Goal: Transaction & Acquisition: Purchase product/service

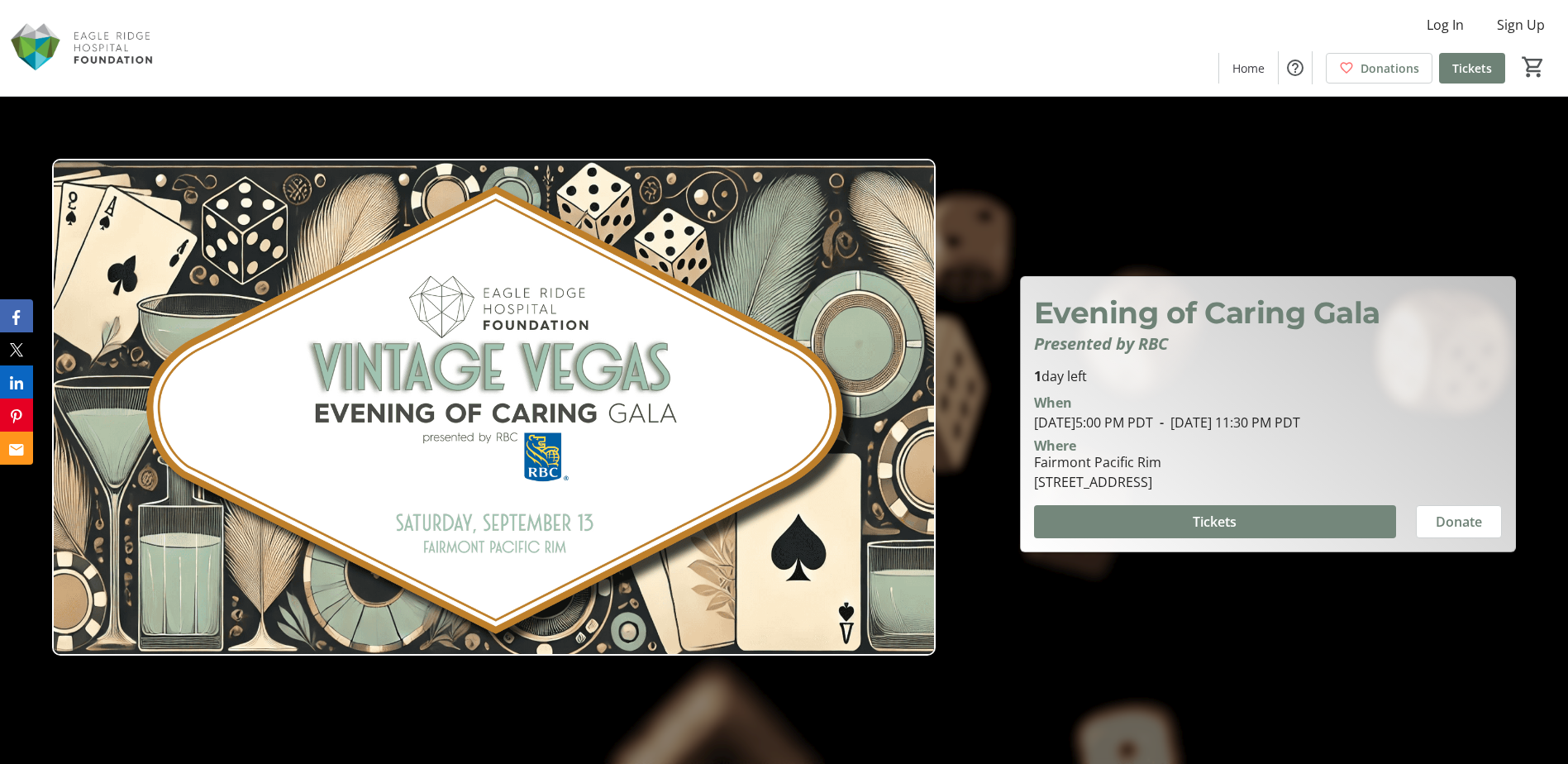
click at [1318, 516] on span at bounding box center [1215, 522] width 362 height 39
click at [849, 29] on span "Sign Up" at bounding box center [1520, 24] width 48 height 20
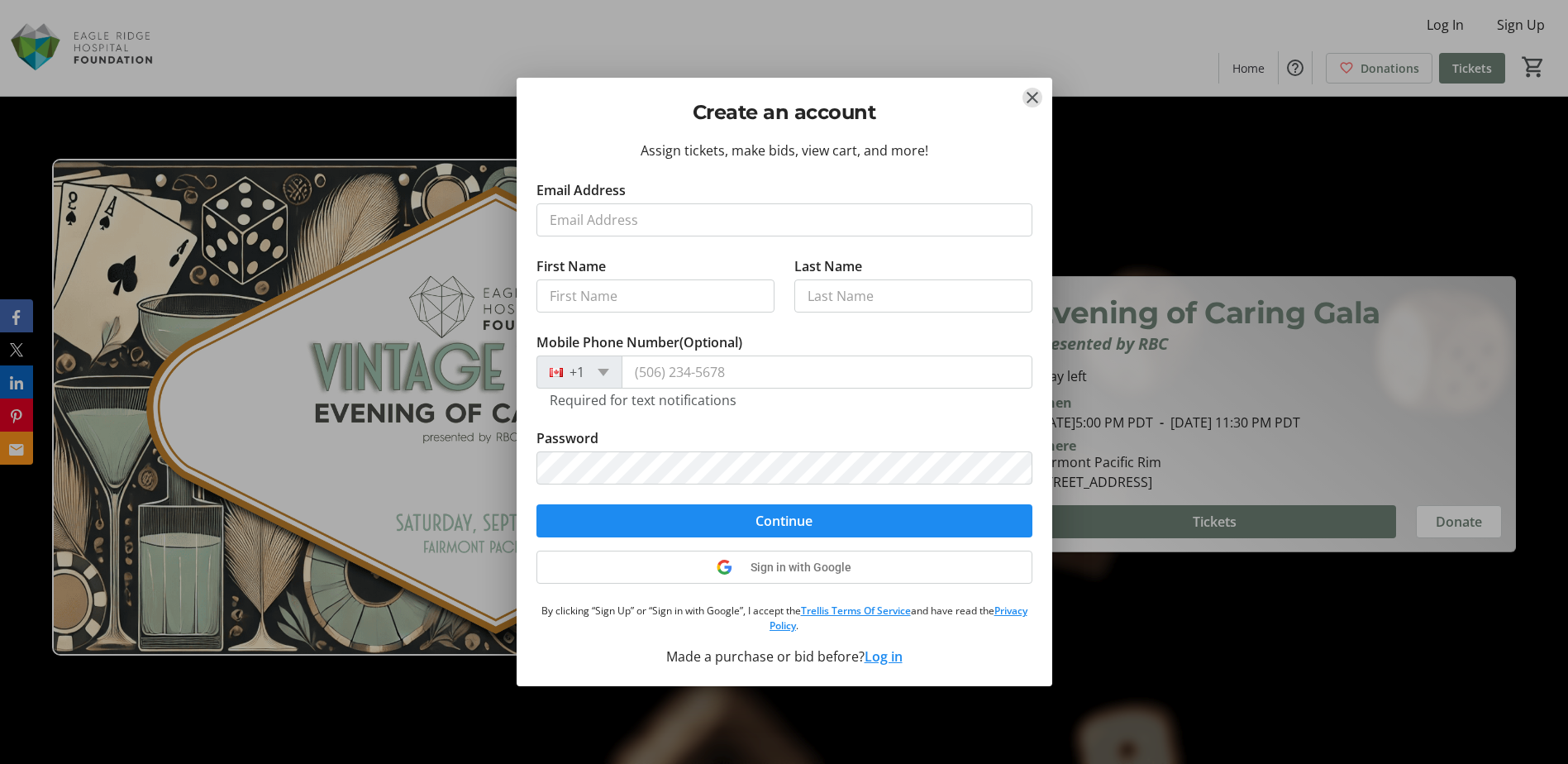
click at [647, 187] on tr-form-field "Email Address" at bounding box center [784, 218] width 496 height 76
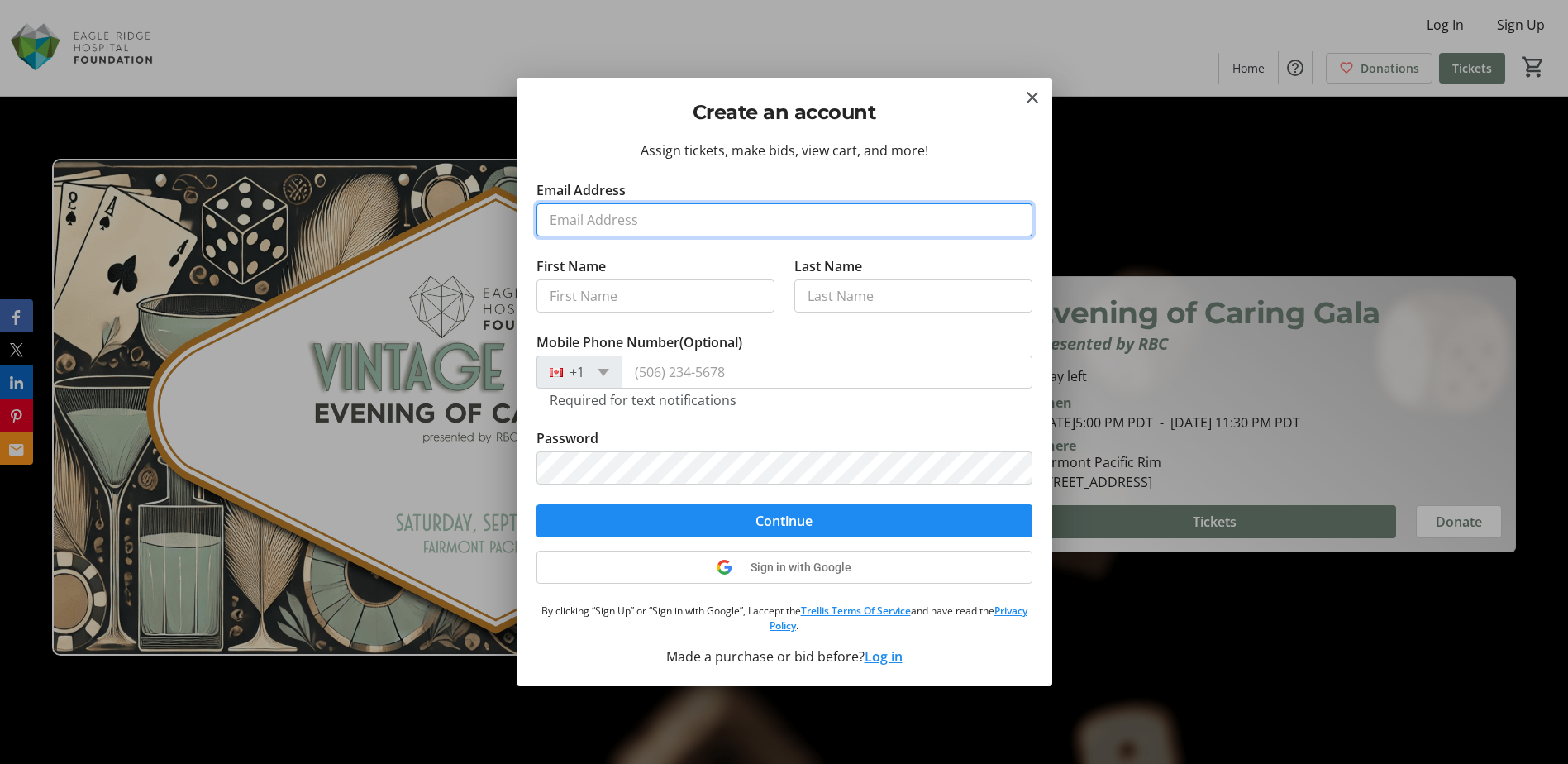
click at [642, 203] on input "Email Address" at bounding box center [784, 219] width 496 height 33
type input "peter.d.choi@rbc.com"
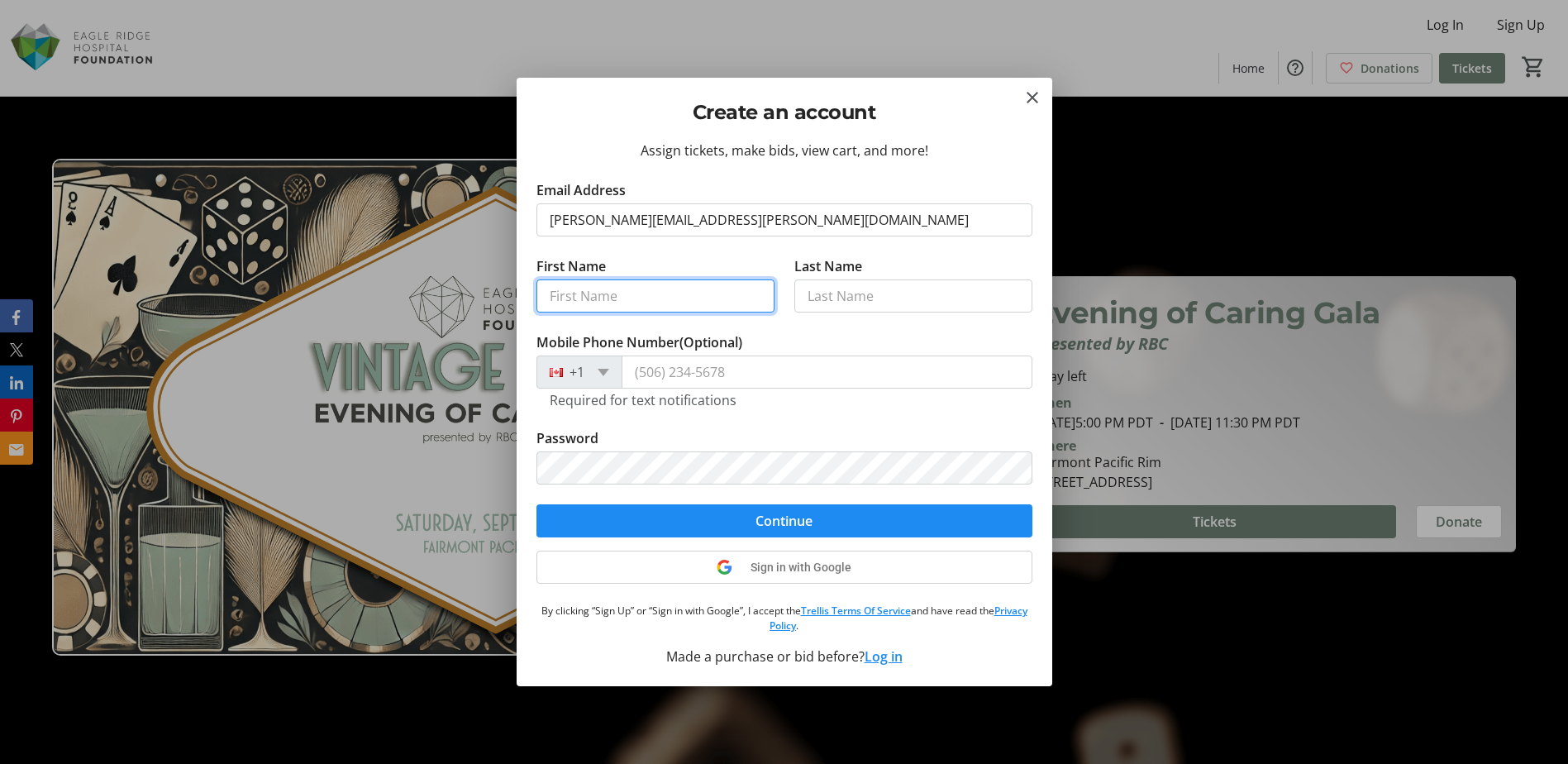
type input "Peter"
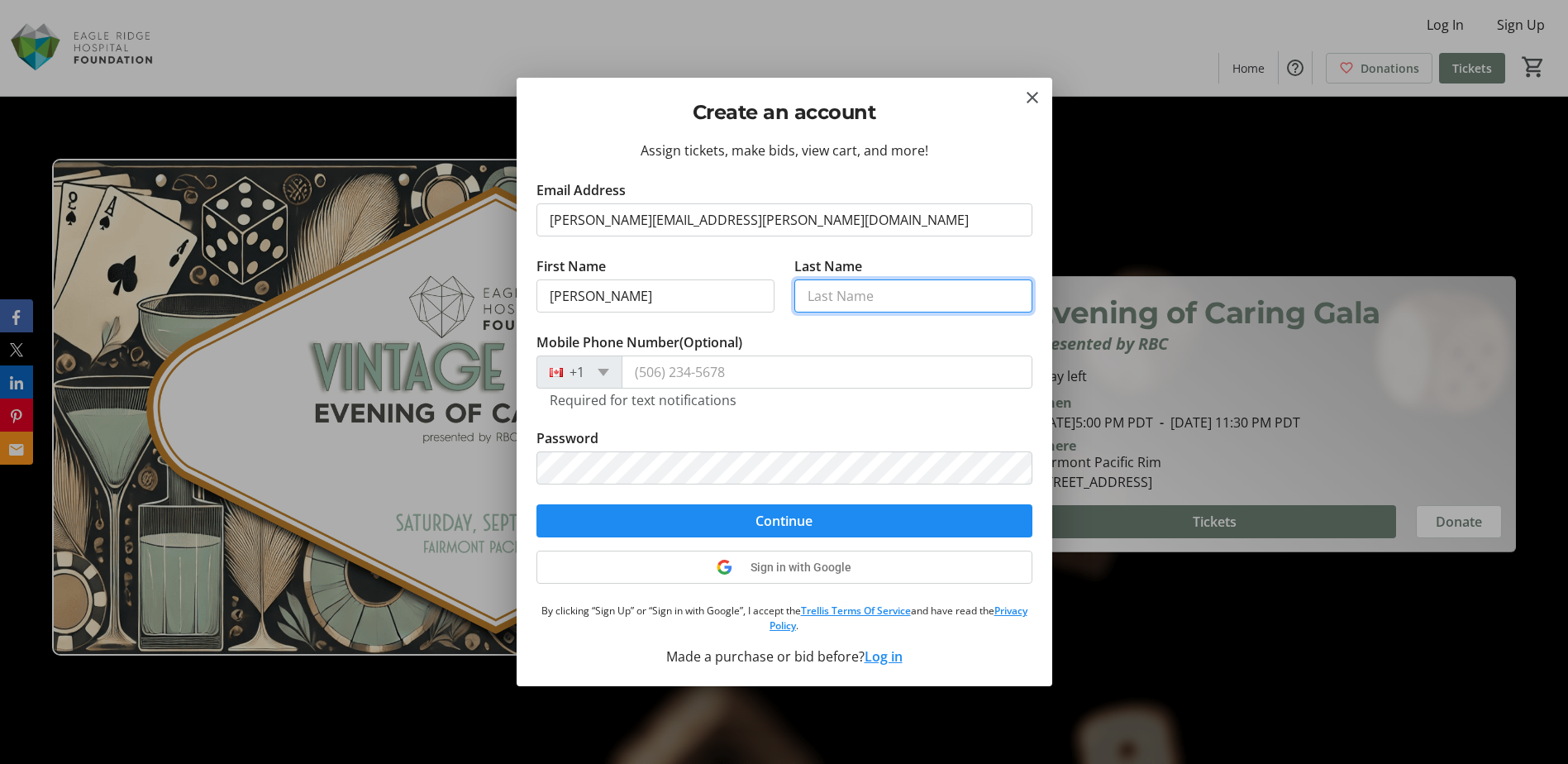
type input "Choi"
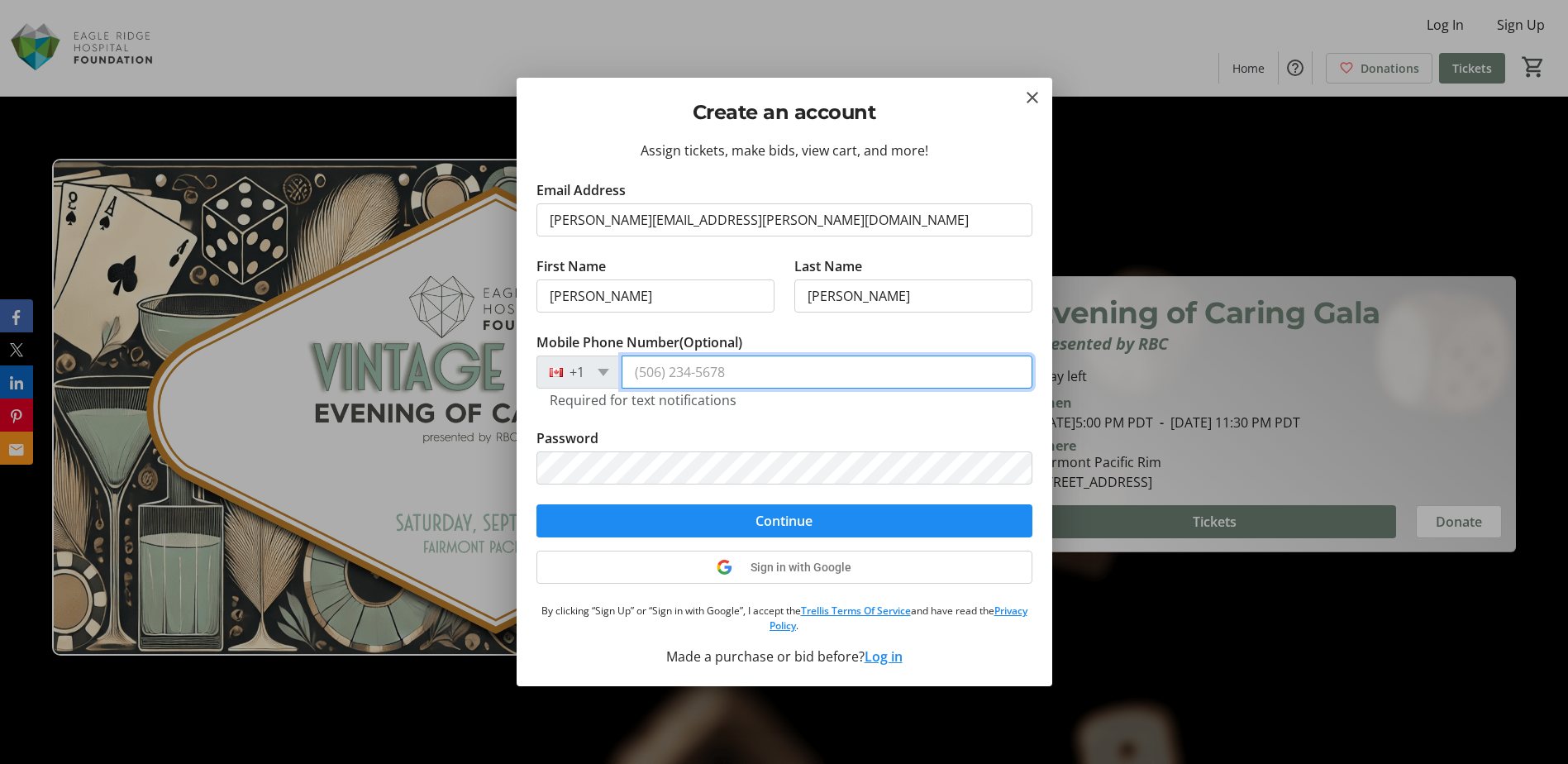
type input "(604) 351-6652"
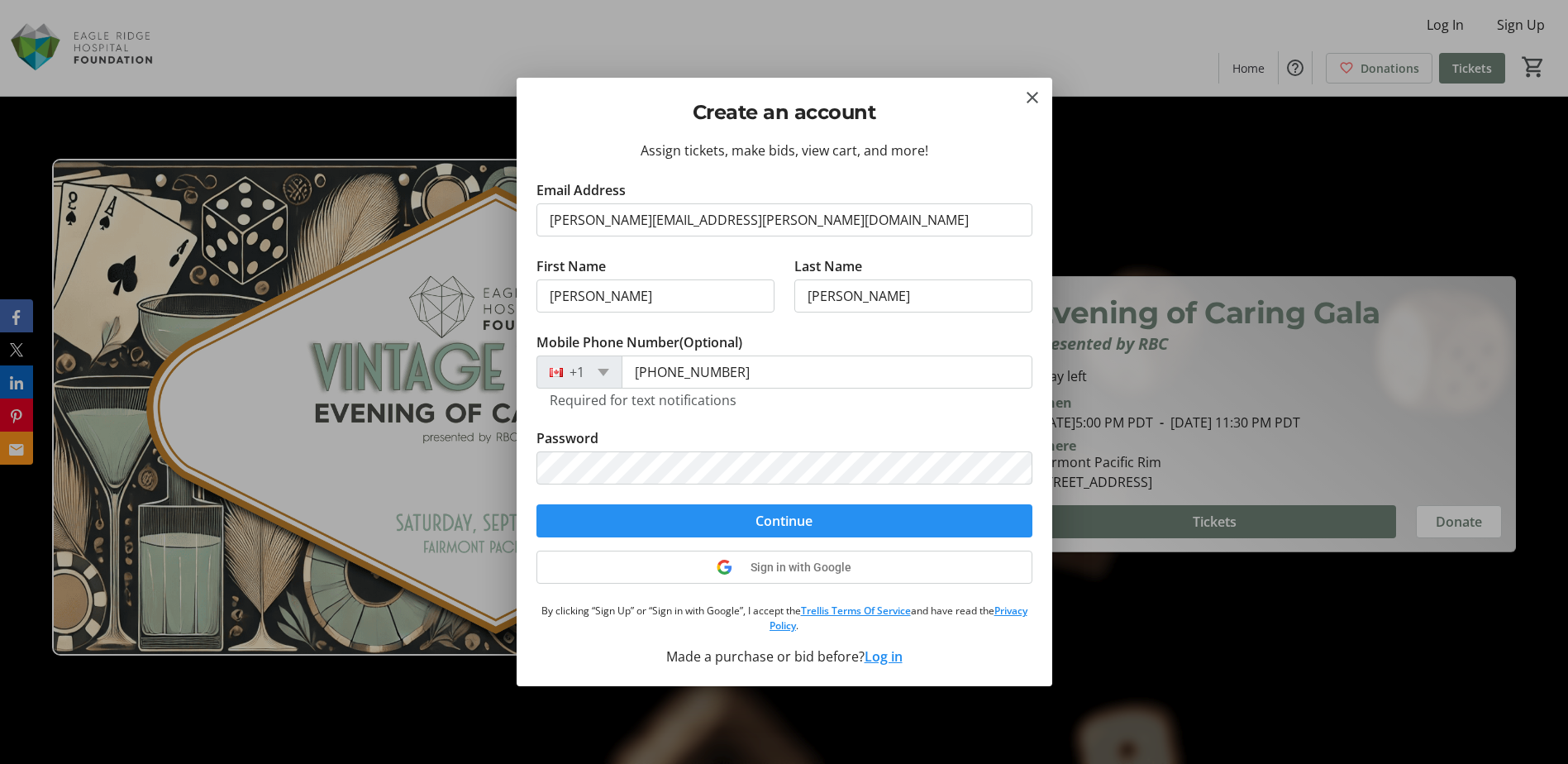
click at [803, 506] on span "Continue" at bounding box center [784, 521] width 57 height 20
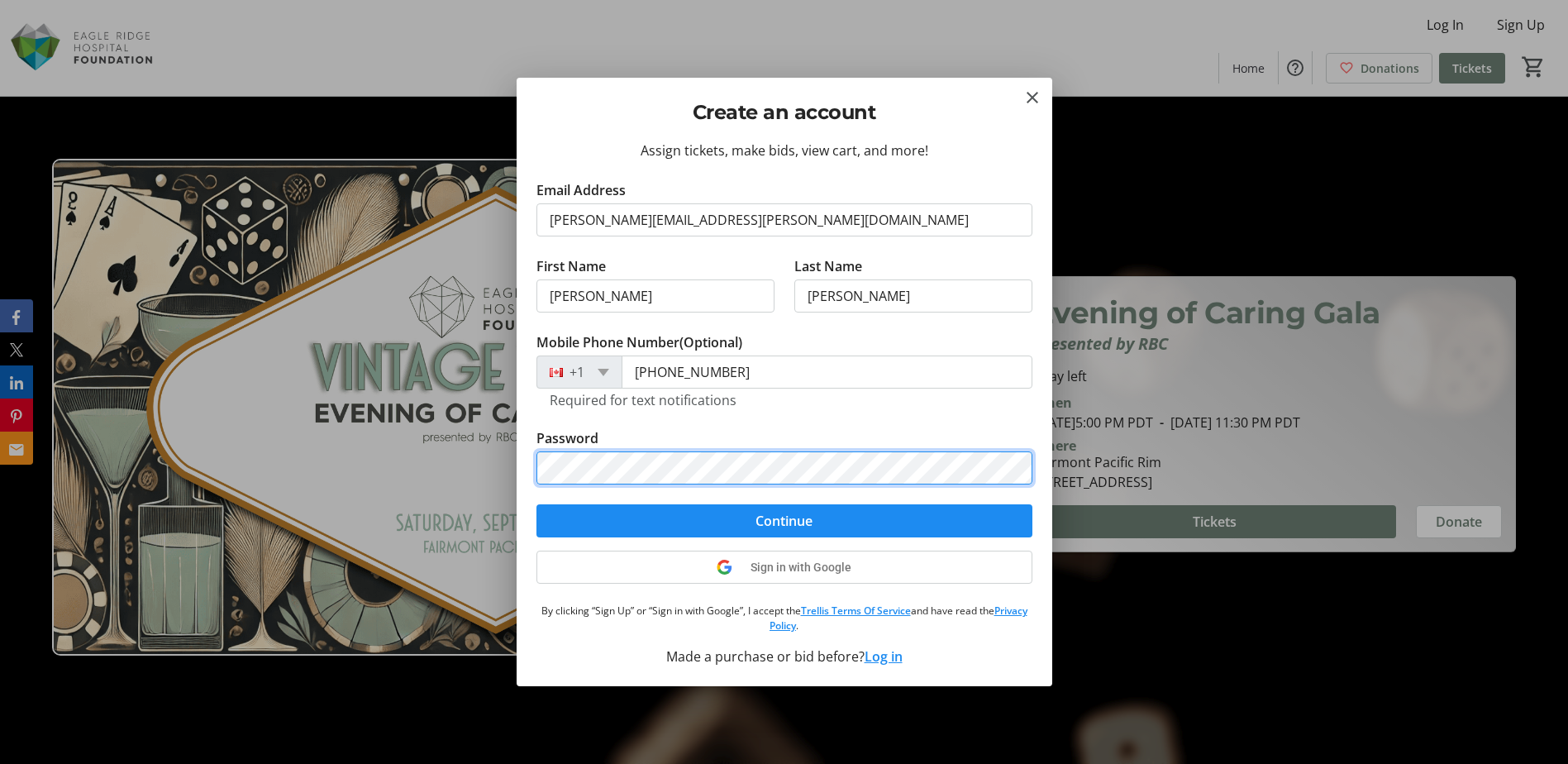
click at [345, 414] on div "Create an account Assign tickets, make bids, view cart, and more! Email Address…" at bounding box center [784, 382] width 1568 height 764
click at [536, 505] on button "Continue" at bounding box center [784, 521] width 496 height 33
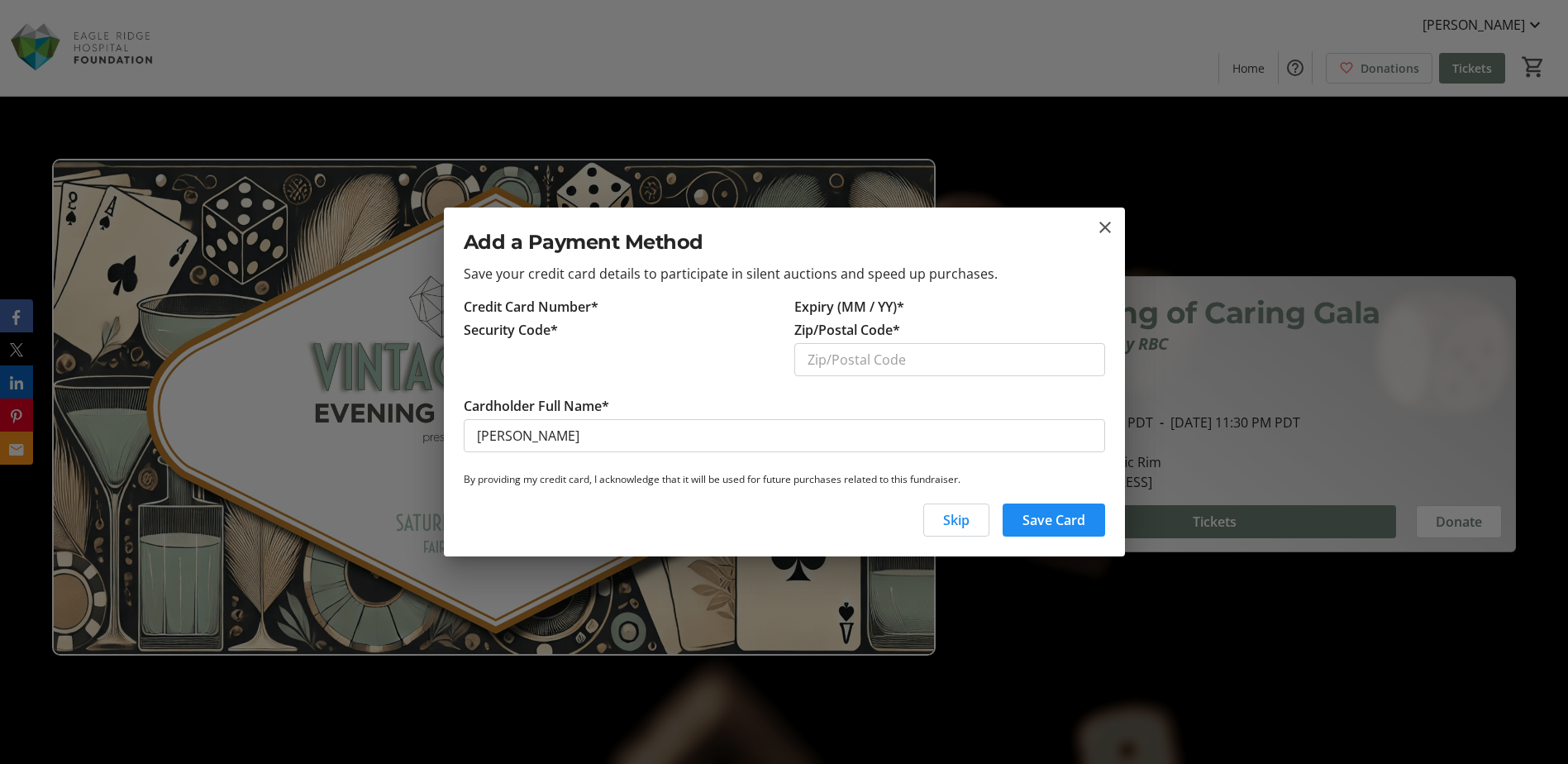
click at [849, 363] on input "Zip/Postal Code*" at bounding box center [950, 359] width 311 height 33
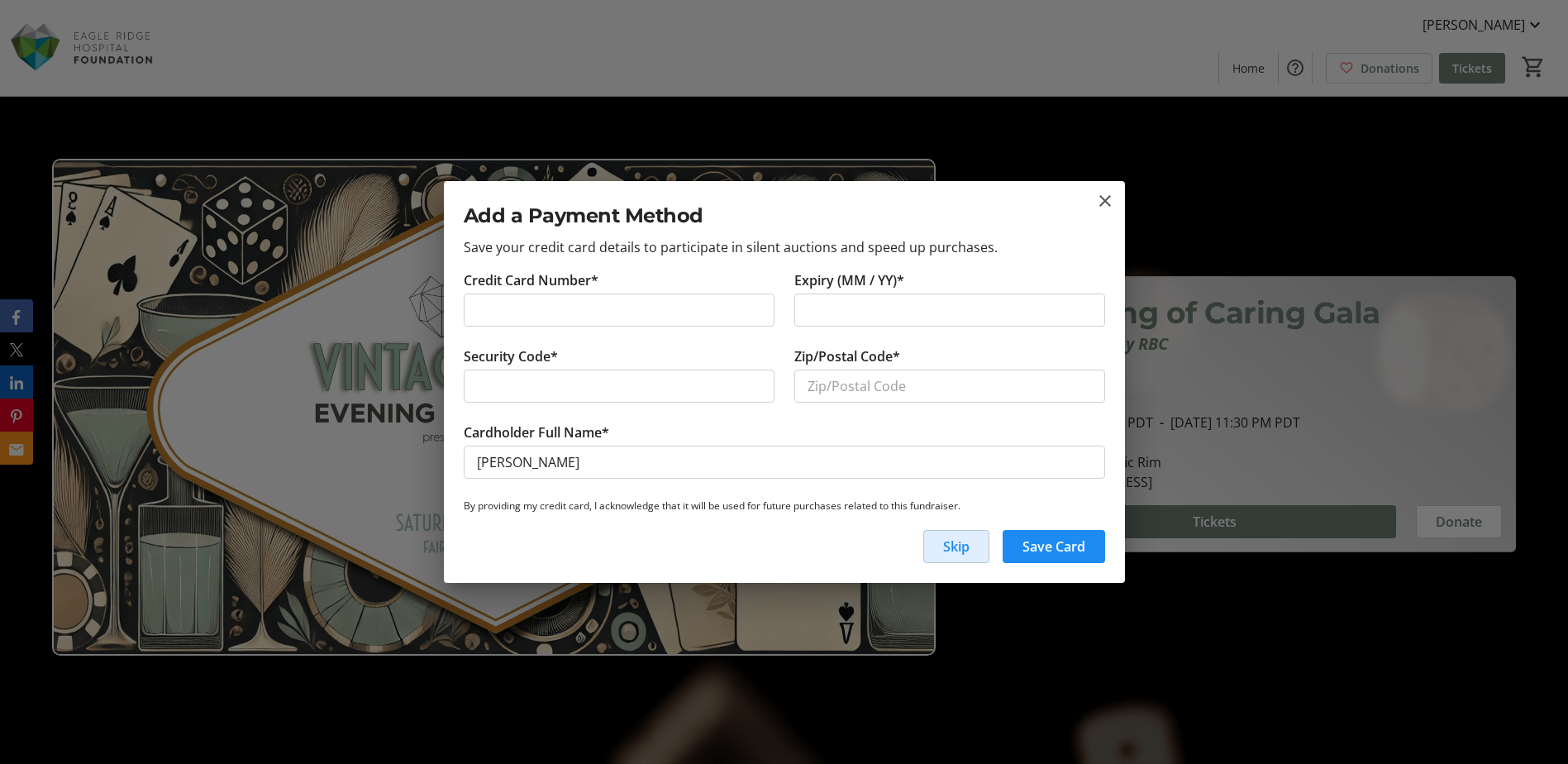
click at [849, 506] on span "Skip" at bounding box center [957, 546] width 26 height 20
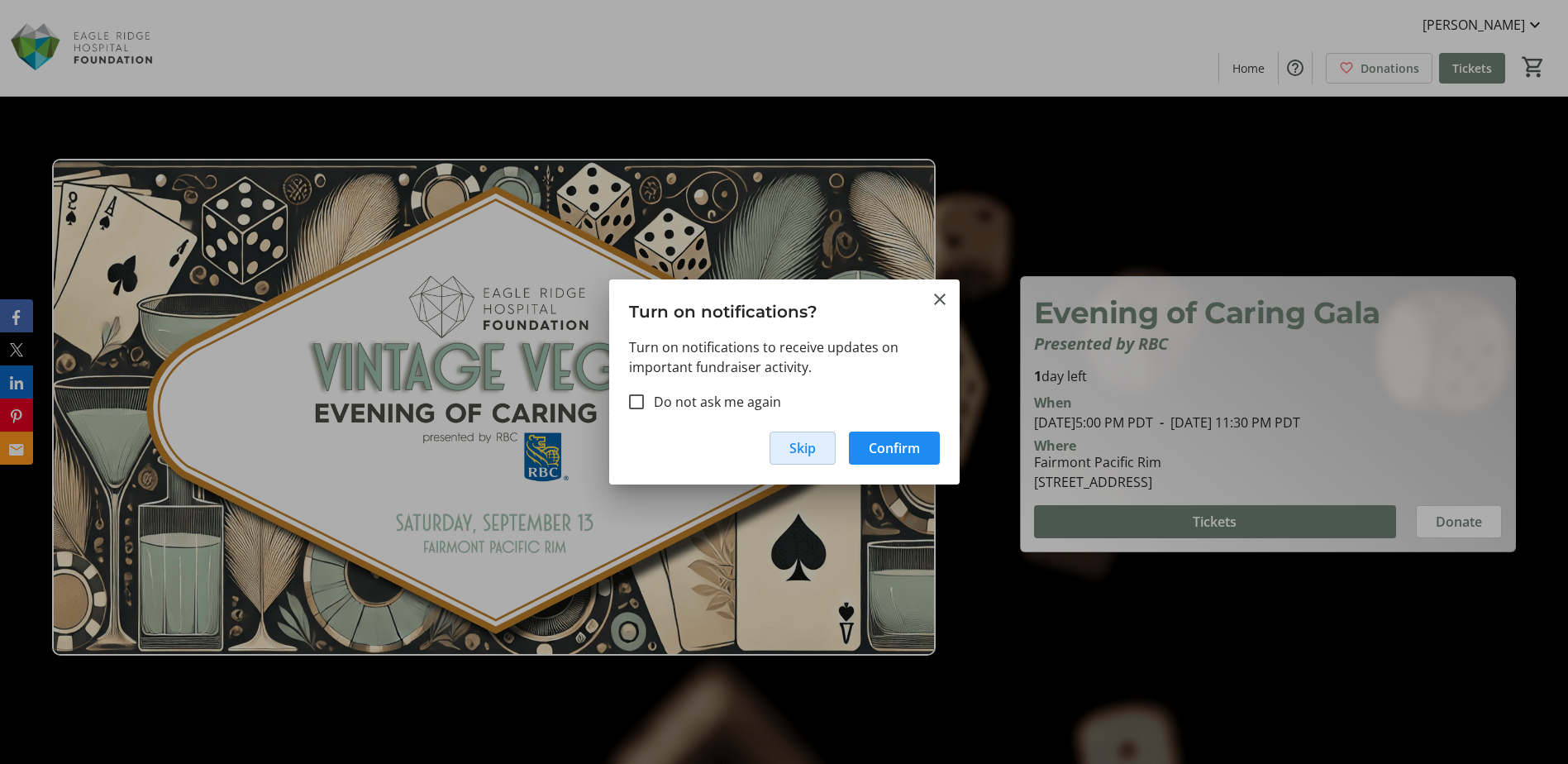
click at [821, 440] on span "button" at bounding box center [802, 448] width 65 height 39
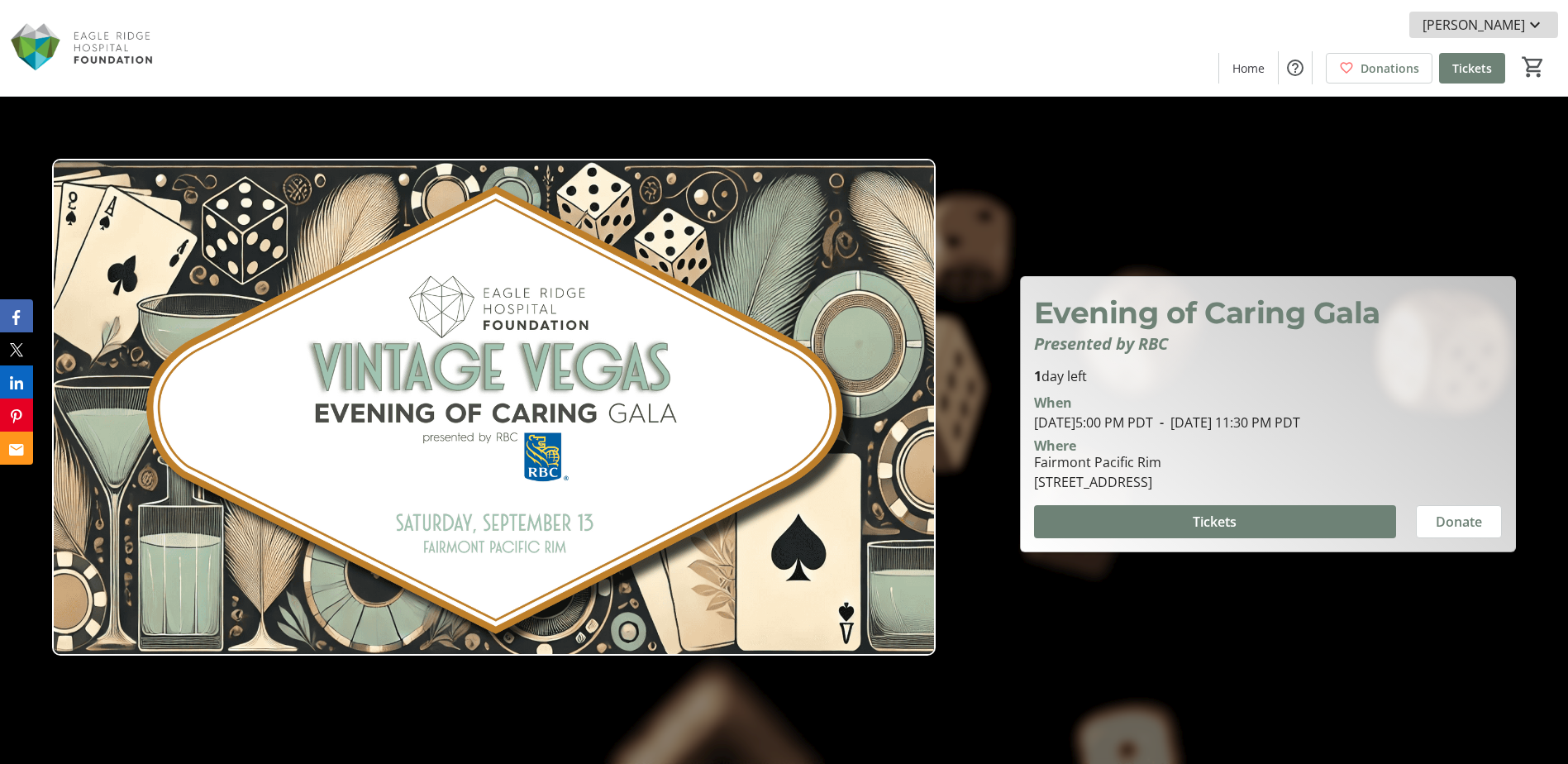
click at [849, 24] on span "Peter Choi" at bounding box center [1474, 24] width 103 height 20
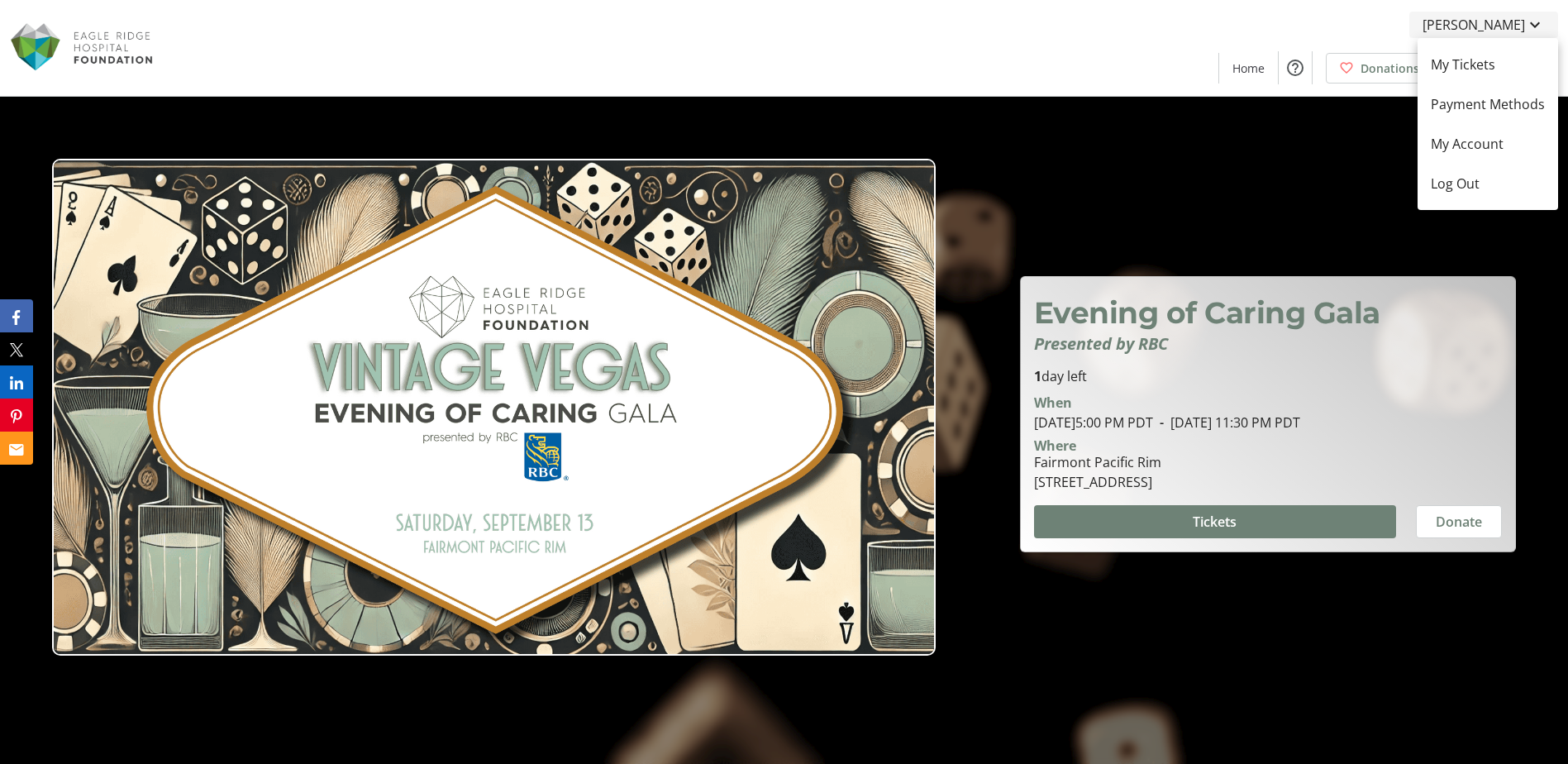
click at [849, 24] on div at bounding box center [784, 382] width 1568 height 764
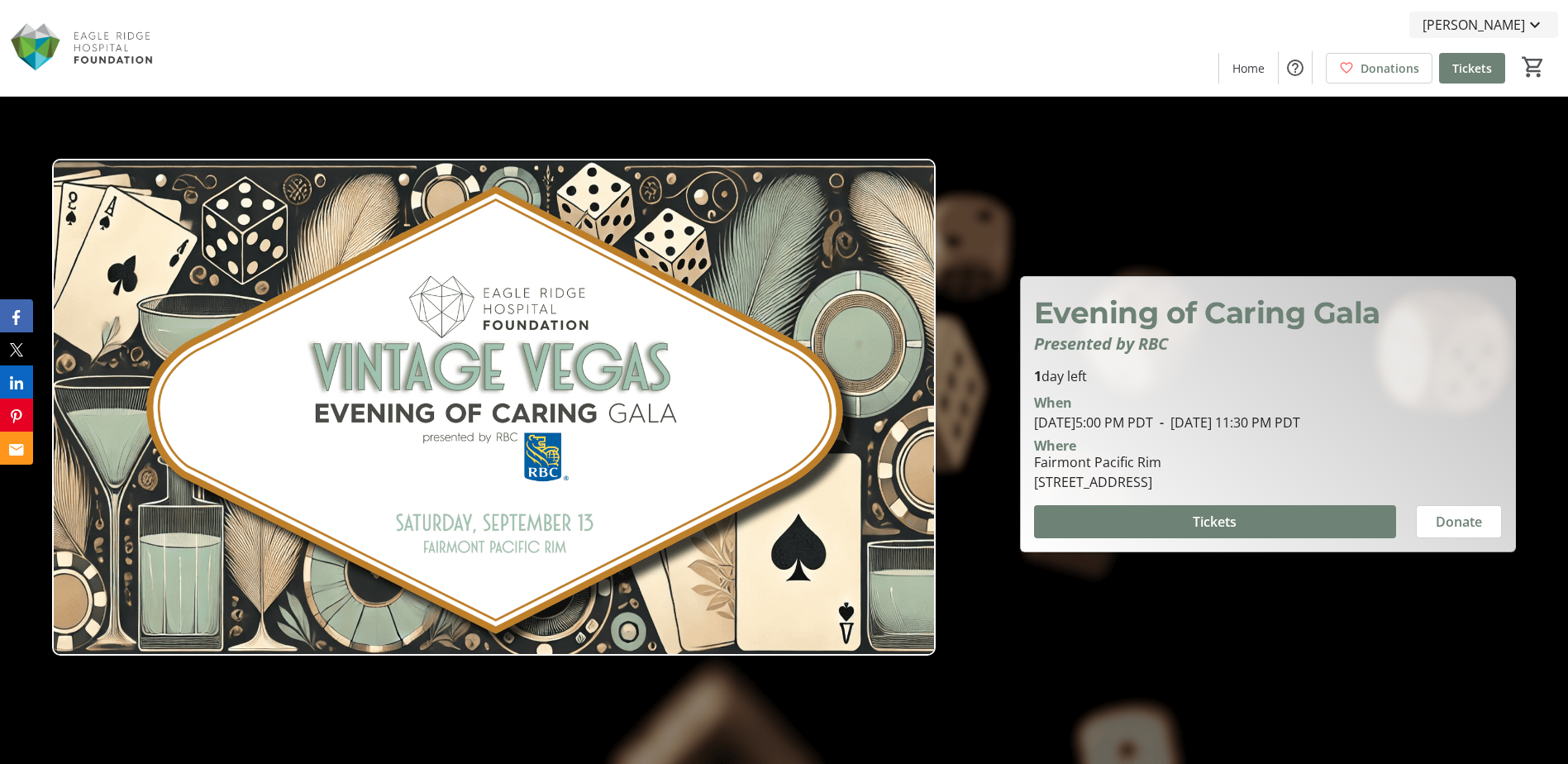
click at [849, 30] on mat-icon at bounding box center [1534, 24] width 20 height 20
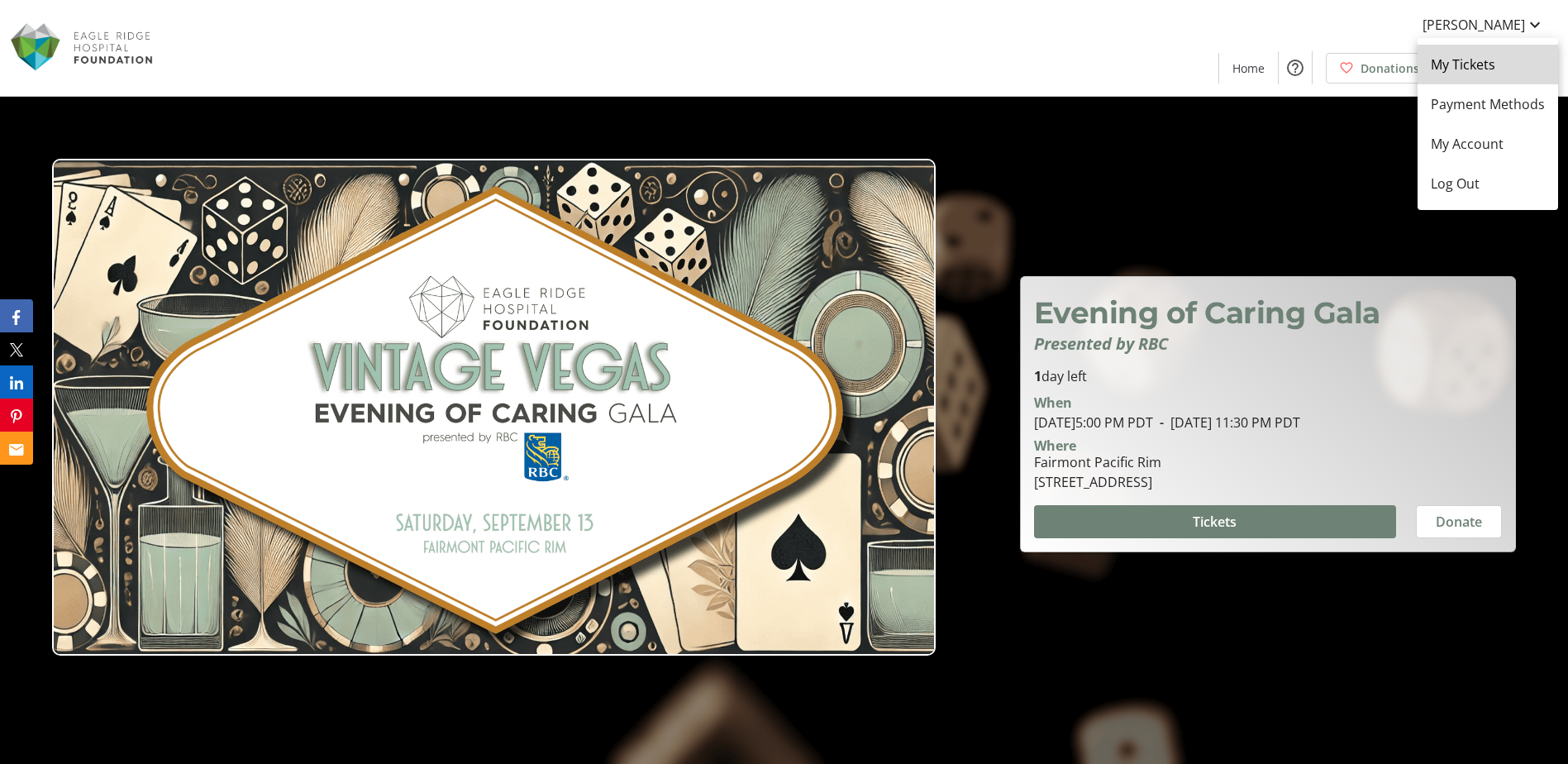
click at [849, 53] on link "My Tickets" at bounding box center [1488, 65] width 140 height 39
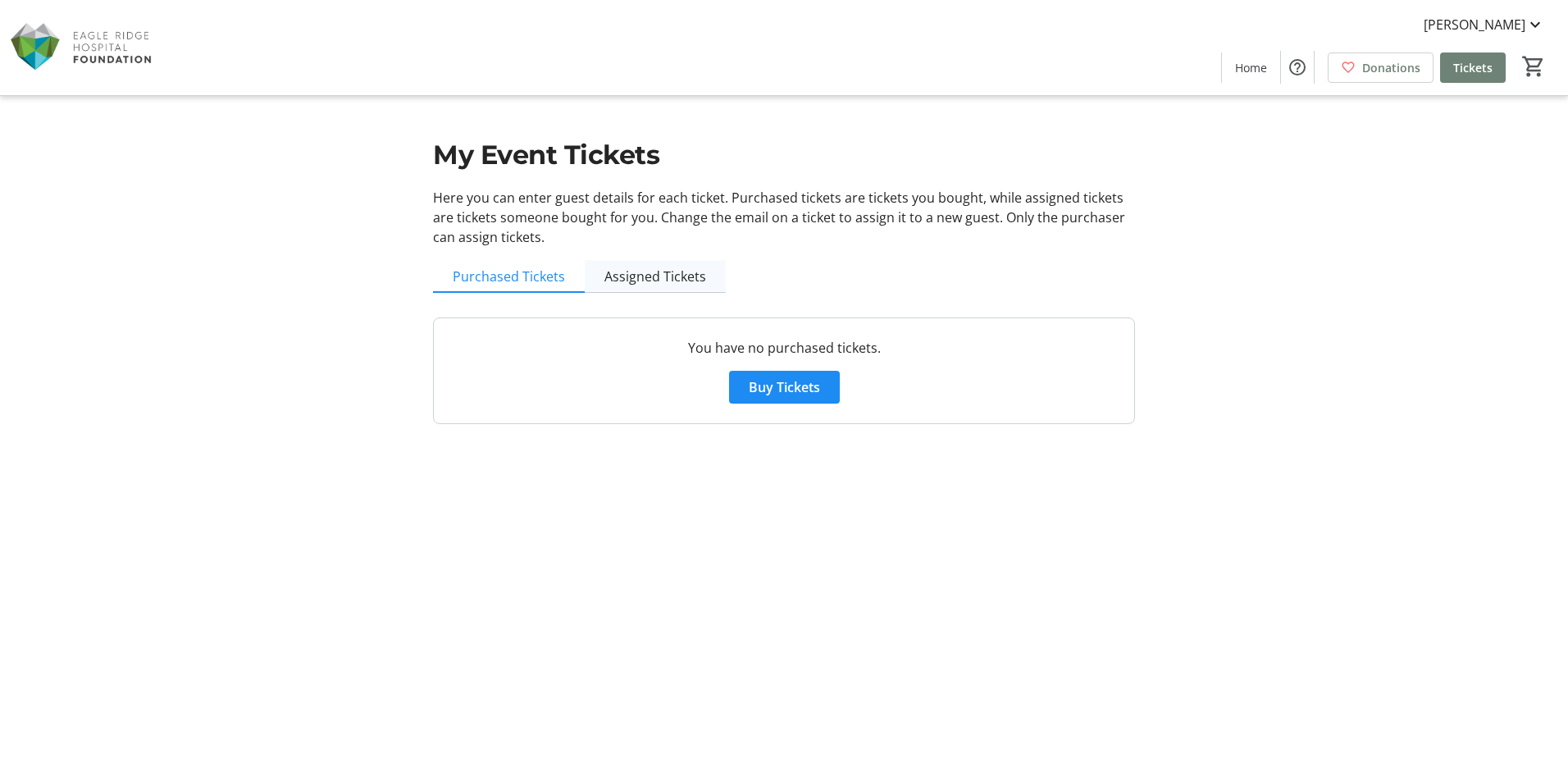
click at [666, 281] on span "Assigned Tickets" at bounding box center [655, 277] width 102 height 13
